Goal: Task Accomplishment & Management: Use online tool/utility

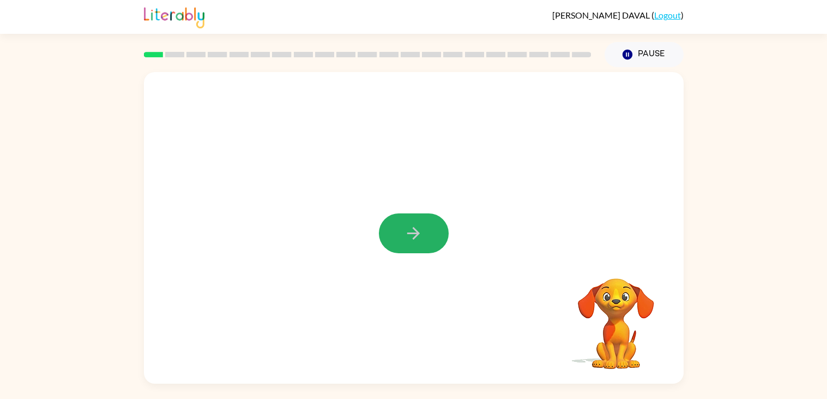
click at [419, 225] on icon "button" at bounding box center [413, 233] width 19 height 19
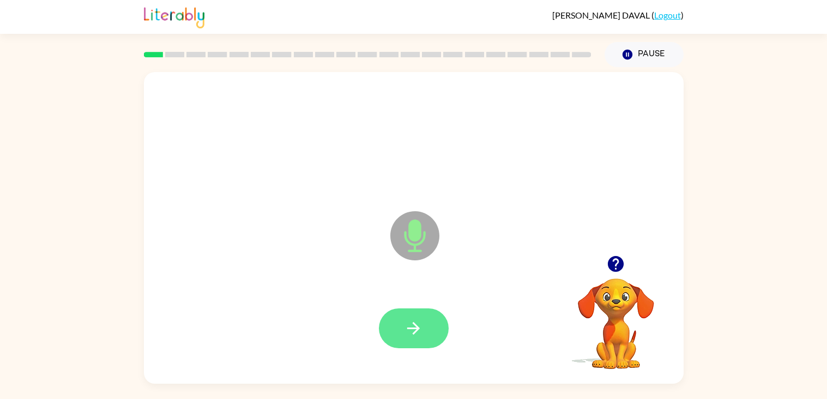
click at [389, 322] on button "button" at bounding box center [414, 328] width 70 height 40
click at [621, 258] on icon "button" at bounding box center [616, 264] width 16 height 16
click at [436, 318] on button "button" at bounding box center [414, 328] width 70 height 40
click at [439, 324] on button "button" at bounding box center [414, 328] width 70 height 40
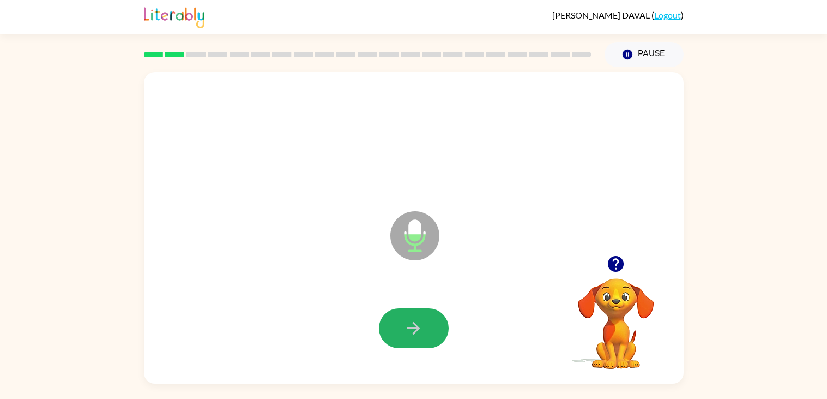
click at [439, 324] on button "button" at bounding box center [414, 328] width 70 height 40
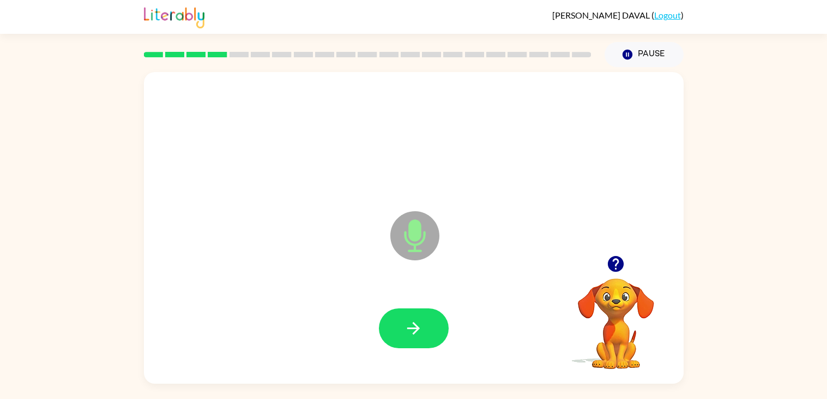
click at [439, 324] on button "button" at bounding box center [414, 328] width 70 height 40
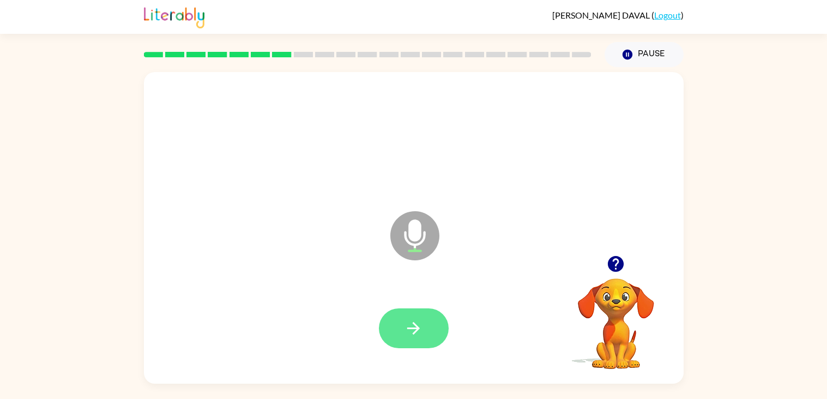
click at [427, 322] on button "button" at bounding box center [414, 328] width 70 height 40
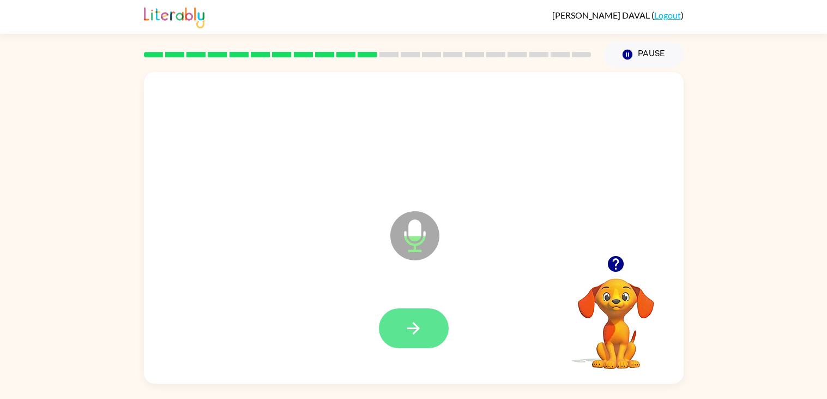
click at [419, 333] on icon "button" at bounding box center [413, 327] width 19 height 19
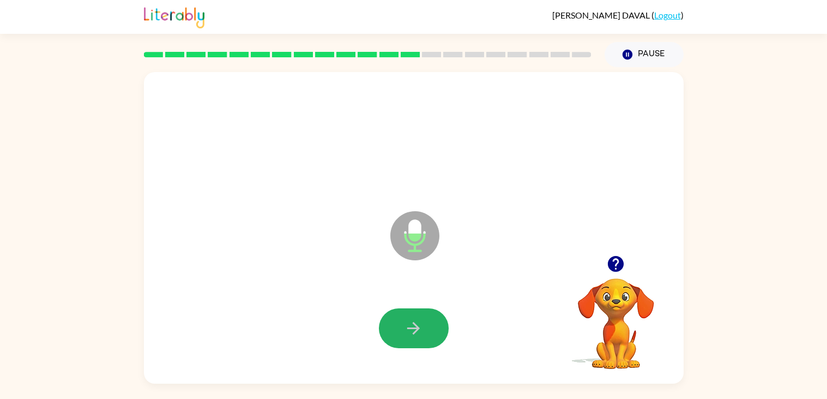
click at [419, 333] on icon "button" at bounding box center [413, 327] width 19 height 19
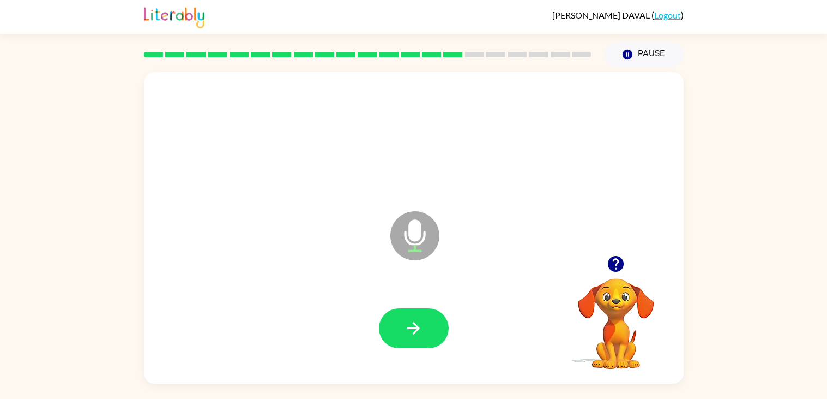
click at [419, 333] on icon "button" at bounding box center [413, 327] width 19 height 19
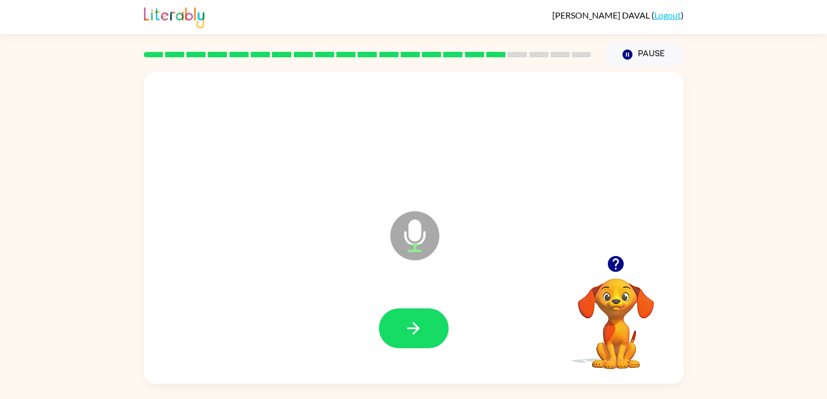
click at [419, 333] on icon "button" at bounding box center [413, 327] width 19 height 19
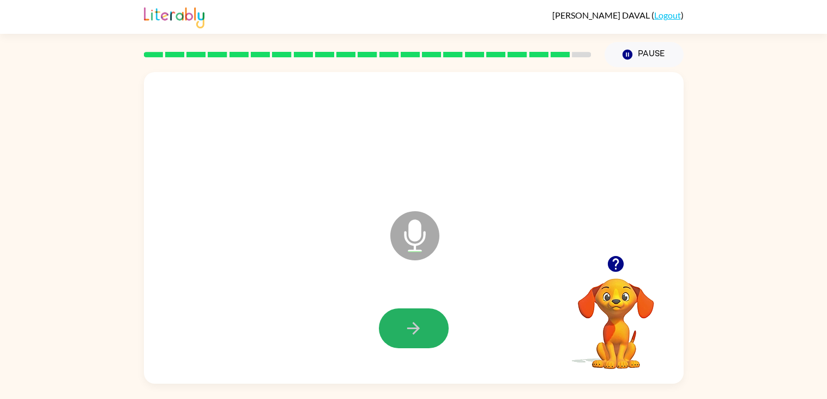
click at [419, 333] on icon "button" at bounding box center [413, 327] width 19 height 19
click at [423, 320] on icon "button" at bounding box center [413, 327] width 19 height 19
